Goal: Navigation & Orientation: Understand site structure

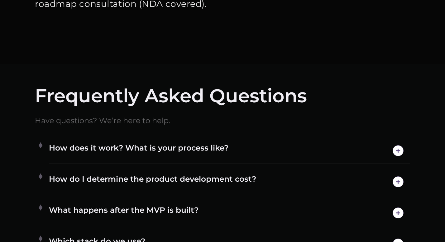
scroll to position [3345, 0]
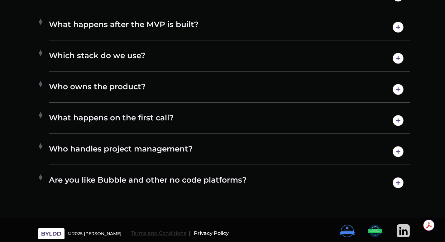
click at [141, 232] on h6 "Terms and Conditions" at bounding box center [158, 234] width 55 height 6
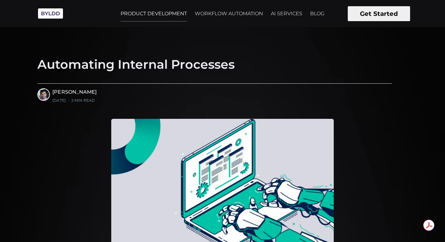
click at [154, 14] on link "PRODUCT DEVELOPMENT" at bounding box center [154, 14] width 74 height 16
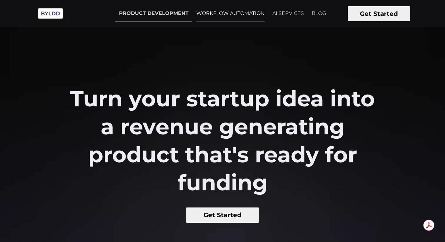
click at [200, 12] on link "WORKFLOW AUTOMATION" at bounding box center [230, 14] width 76 height 16
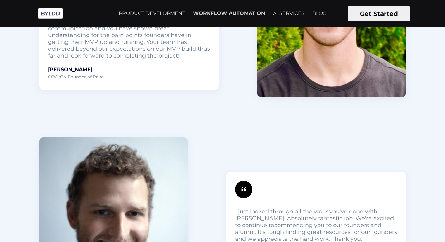
scroll to position [2000, 0]
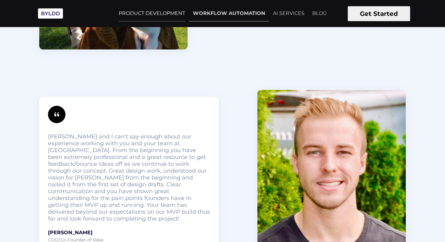
click at [154, 14] on link "PRODUCT DEVELOPMENT" at bounding box center [152, 14] width 74 height 16
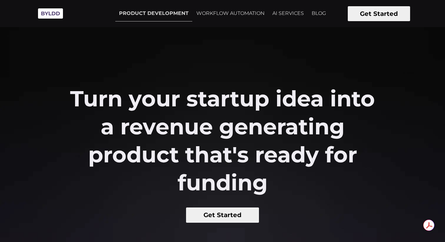
click at [61, 16] on img at bounding box center [50, 13] width 31 height 17
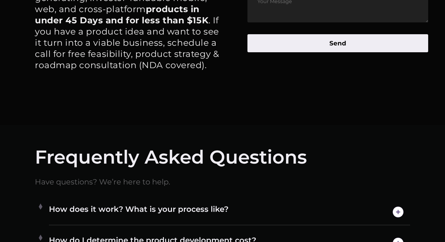
scroll to position [3345, 0]
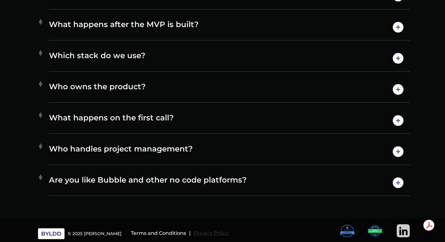
click at [194, 232] on h6 "Privacy Policy" at bounding box center [211, 234] width 35 height 6
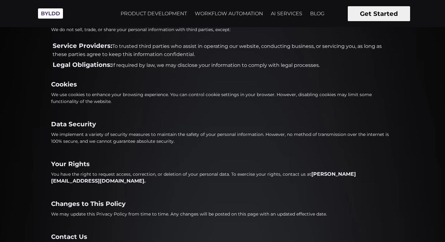
scroll to position [245, 0]
